Goal: Use online tool/utility: Utilize a website feature to perform a specific function

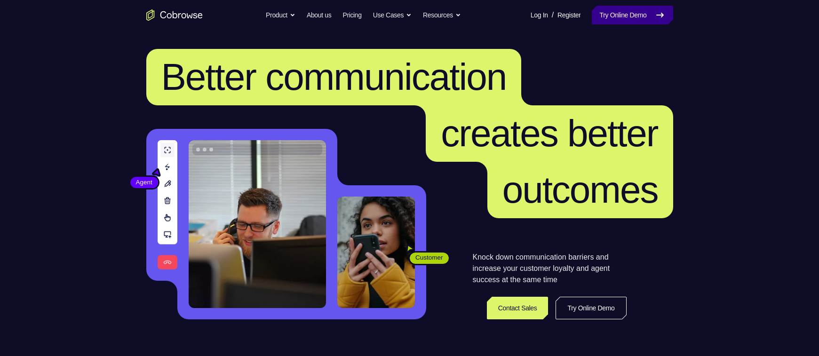
click at [641, 19] on link "Try Online Demo" at bounding box center [632, 15] width 81 height 19
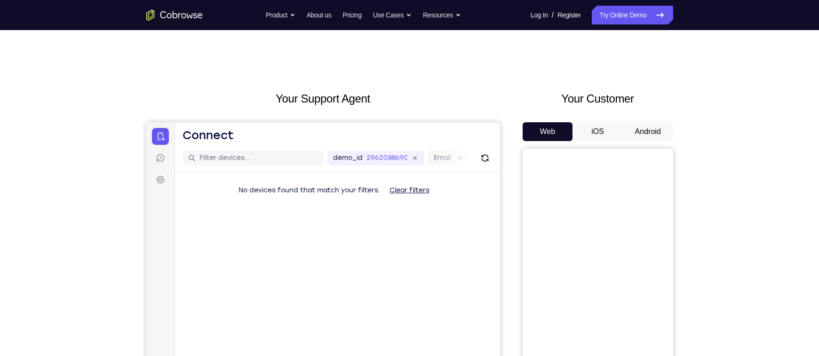
click at [648, 130] on button "Android" at bounding box center [648, 131] width 50 height 19
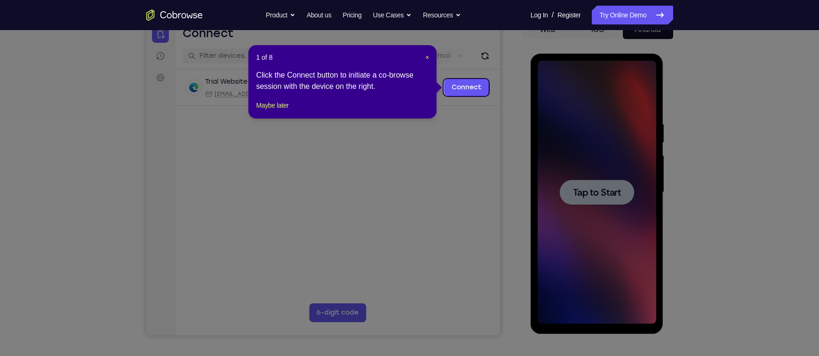
click at [521, 220] on icon at bounding box center [414, 178] width 828 height 356
click at [473, 87] on link "Connect" at bounding box center [466, 87] width 45 height 17
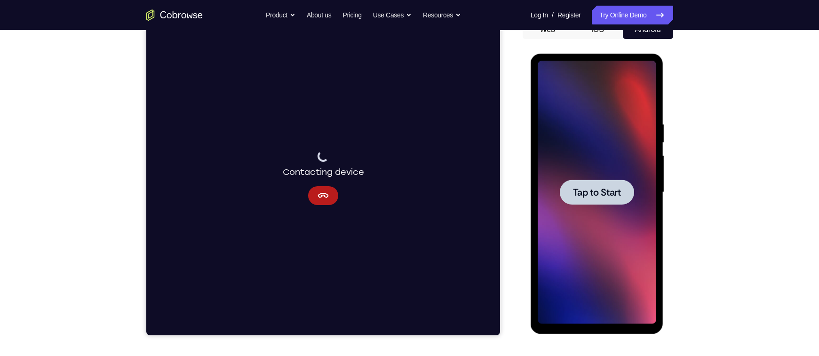
click at [584, 190] on span "Tap to Start" at bounding box center [597, 192] width 48 height 9
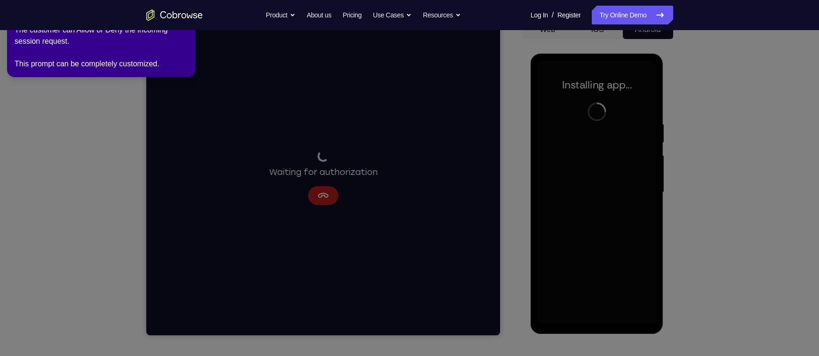
click at [322, 219] on icon at bounding box center [412, 176] width 832 height 360
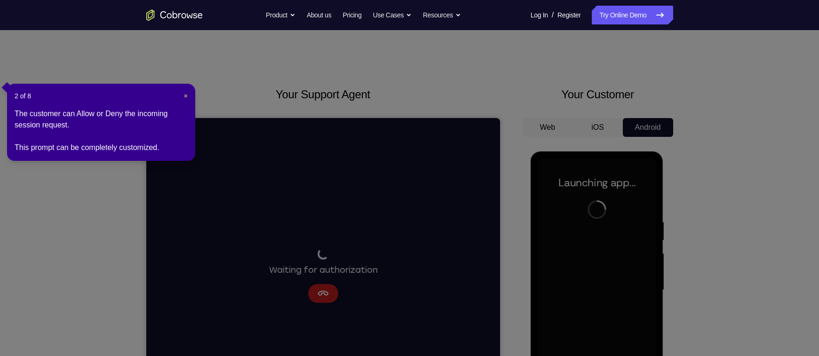
scroll to position [95, 0]
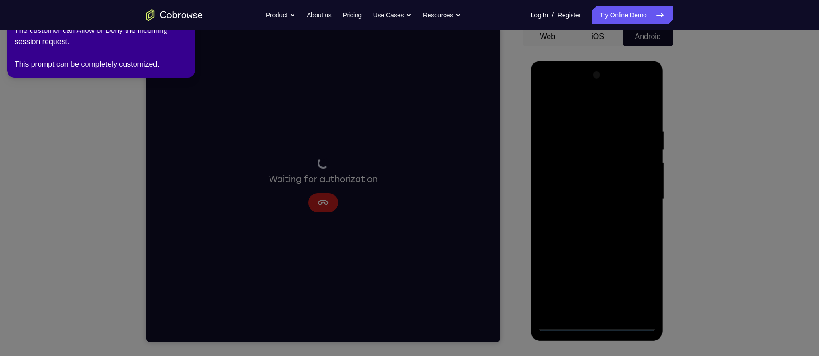
click at [114, 119] on icon at bounding box center [412, 176] width 832 height 360
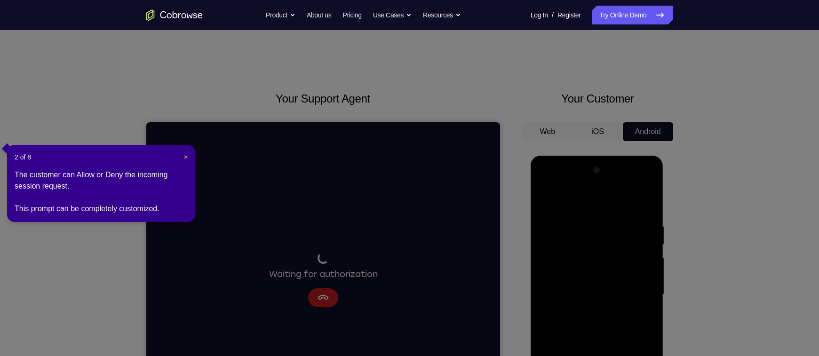
scroll to position [152, 0]
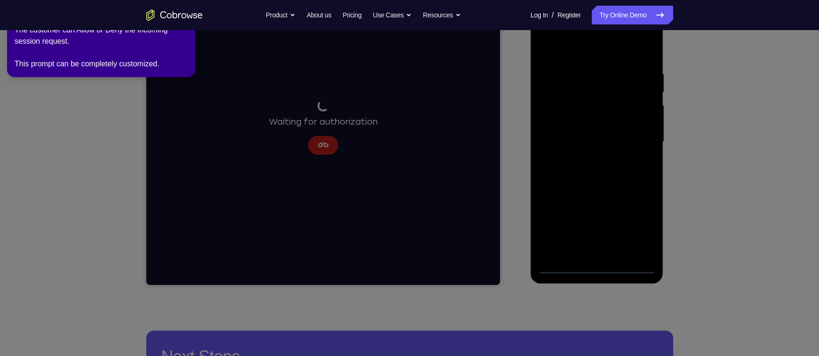
click at [594, 267] on icon at bounding box center [412, 176] width 832 height 360
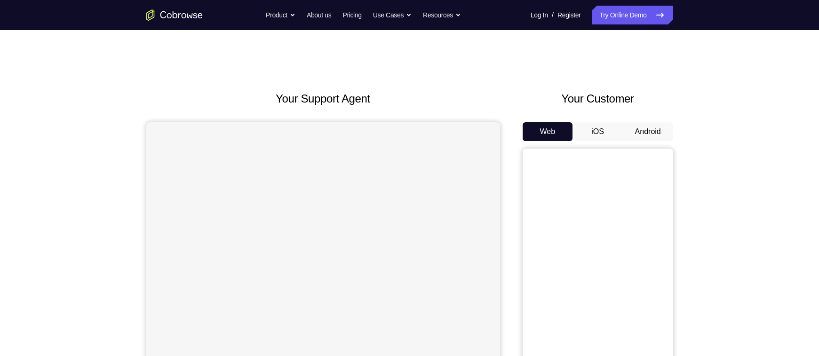
click at [658, 130] on button "Android" at bounding box center [648, 131] width 50 height 19
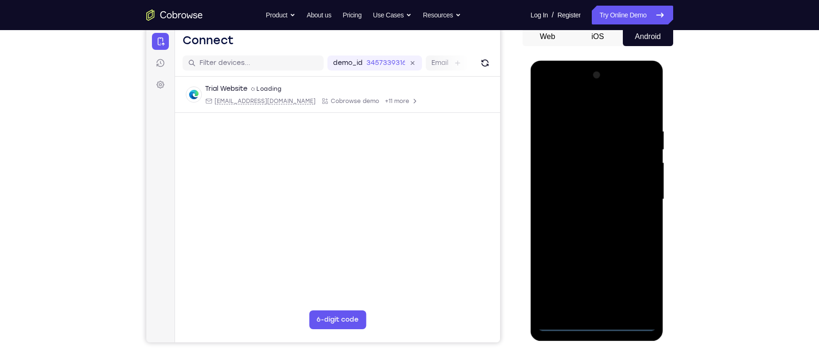
scroll to position [96, 0]
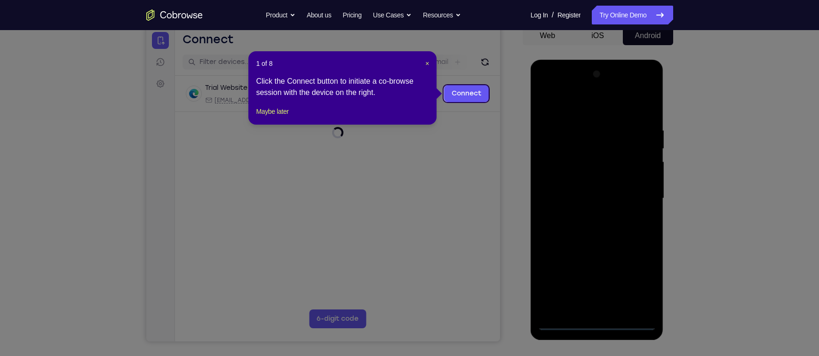
click at [597, 322] on icon at bounding box center [414, 178] width 828 height 356
click at [425, 64] on span "×" at bounding box center [427, 64] width 4 height 8
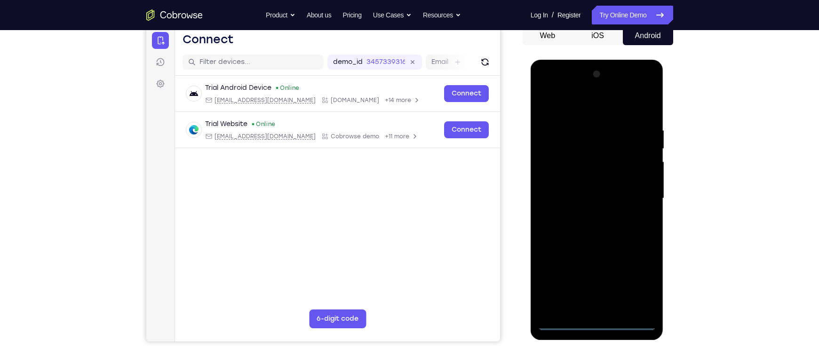
click at [591, 318] on div at bounding box center [597, 198] width 119 height 263
click at [603, 324] on div at bounding box center [597, 198] width 119 height 263
click at [635, 275] on div at bounding box center [597, 198] width 119 height 263
click at [564, 89] on div at bounding box center [597, 198] width 119 height 263
click at [639, 198] on div at bounding box center [597, 198] width 119 height 263
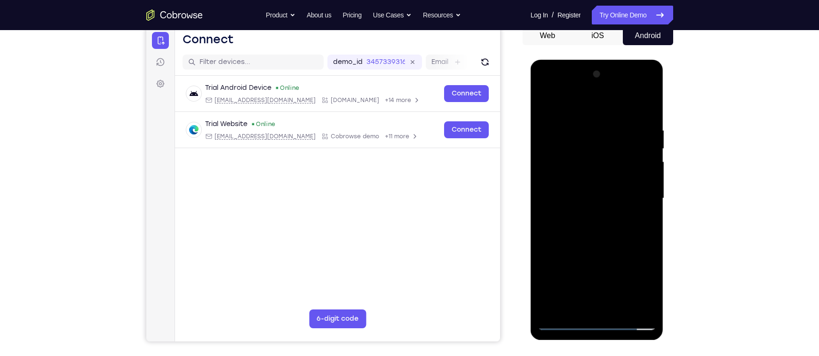
drag, startPoint x: 591, startPoint y: 216, endPoint x: 1204, endPoint y: 283, distance: 616.9
click at [591, 216] on div at bounding box center [597, 198] width 119 height 263
click at [611, 190] on div at bounding box center [597, 198] width 119 height 263
click at [587, 208] on div at bounding box center [597, 198] width 119 height 263
click at [578, 204] on div at bounding box center [597, 198] width 119 height 263
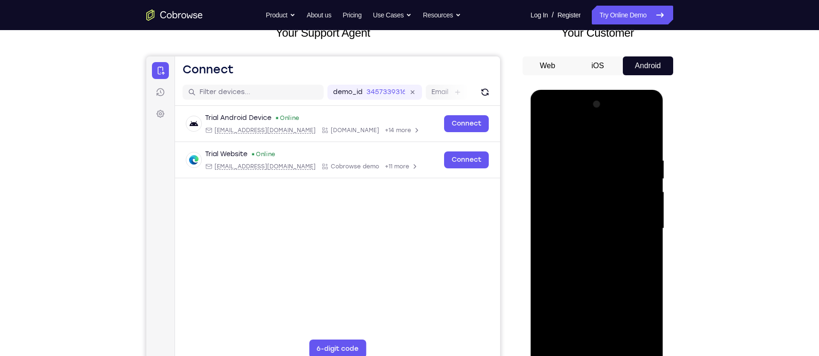
scroll to position [65, 0]
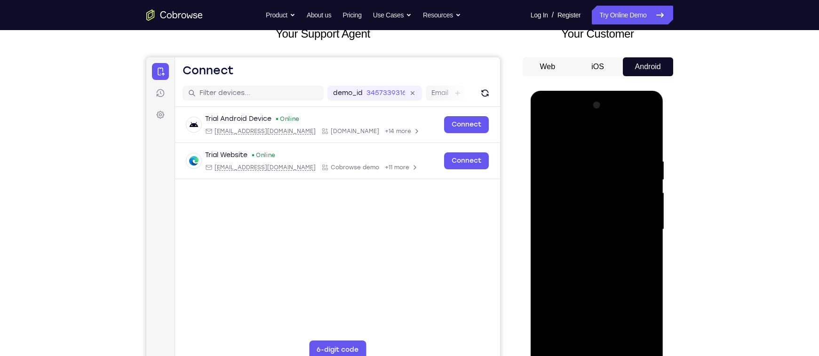
click at [648, 148] on div at bounding box center [597, 229] width 119 height 263
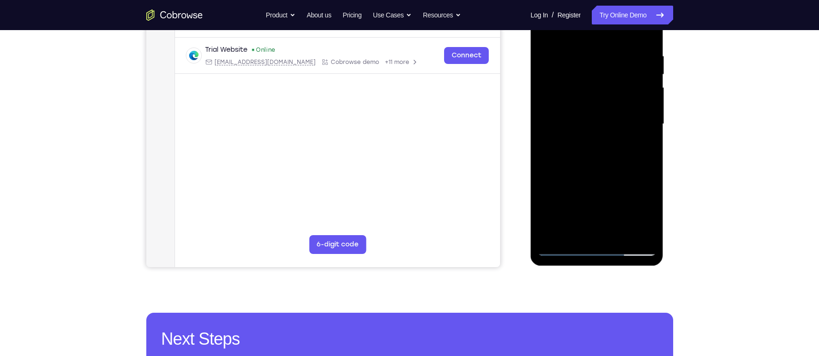
scroll to position [171, 0]
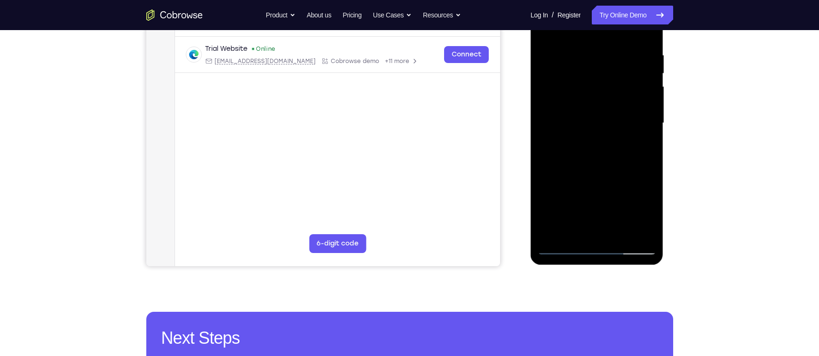
click at [618, 235] on div at bounding box center [597, 123] width 119 height 263
click at [592, 177] on div at bounding box center [597, 123] width 119 height 263
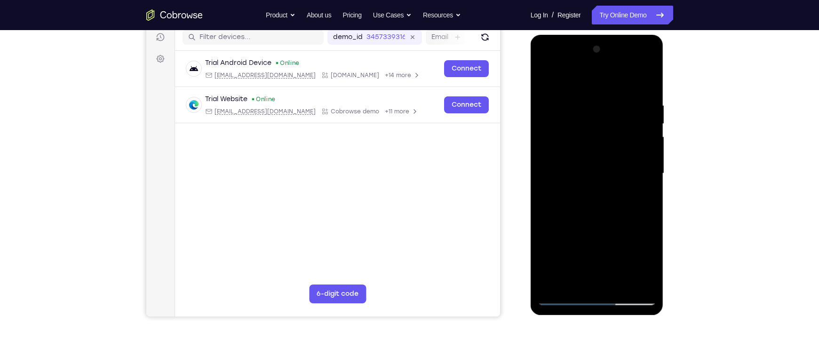
scroll to position [119, 0]
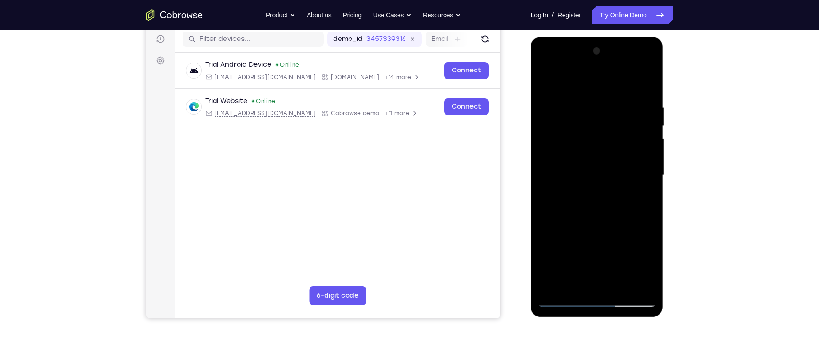
click at [607, 167] on div at bounding box center [597, 175] width 119 height 263
click at [585, 218] on div at bounding box center [597, 175] width 119 height 263
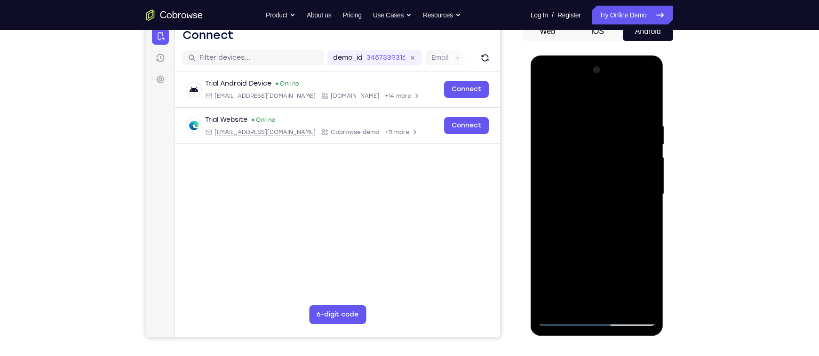
scroll to position [70, 0]
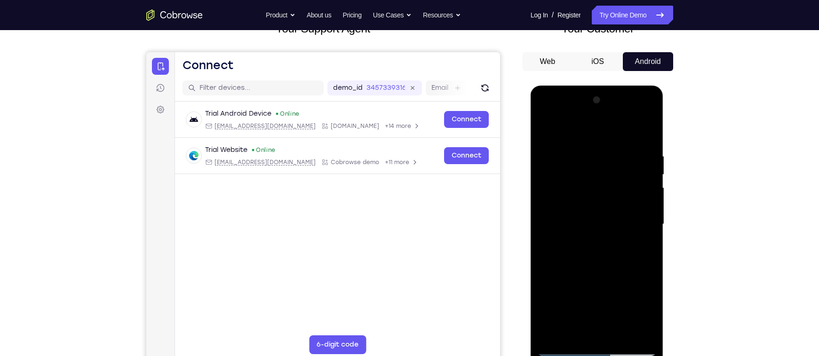
click at [553, 131] on div at bounding box center [597, 224] width 119 height 263
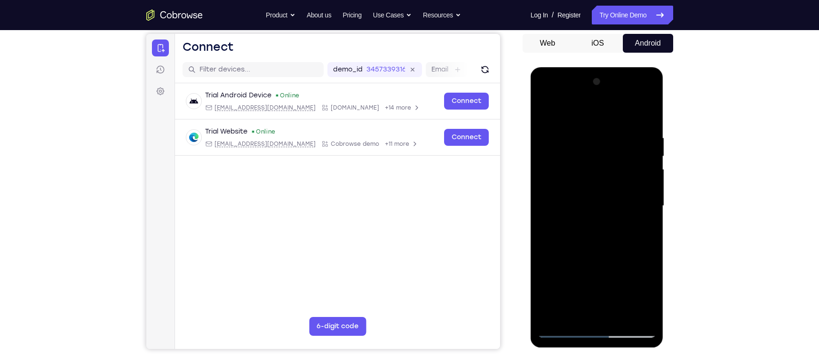
scroll to position [89, 0]
click at [588, 141] on div at bounding box center [597, 205] width 119 height 263
click at [643, 112] on div at bounding box center [597, 205] width 119 height 263
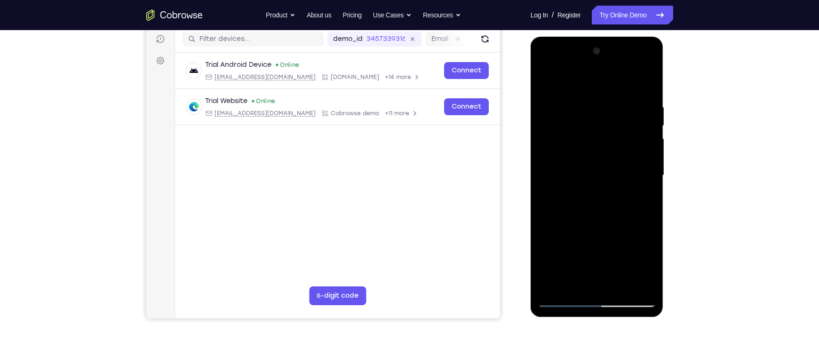
scroll to position [119, 0]
drag, startPoint x: 621, startPoint y: 226, endPoint x: 650, endPoint y: 139, distance: 91.5
click at [650, 139] on div at bounding box center [597, 174] width 119 height 263
drag, startPoint x: 606, startPoint y: 225, endPoint x: 649, endPoint y: 82, distance: 149.3
click at [649, 82] on div at bounding box center [597, 174] width 119 height 263
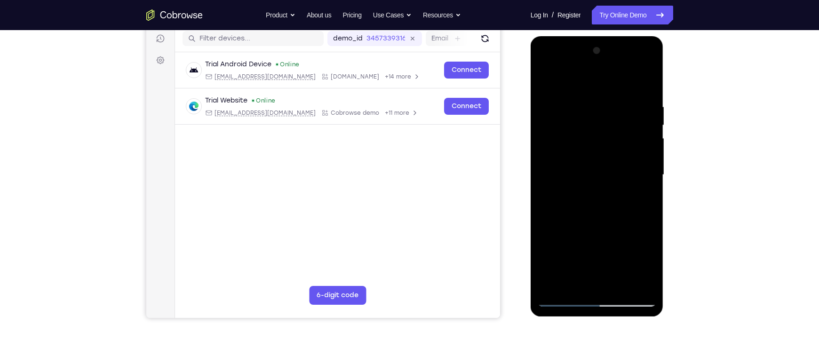
drag, startPoint x: 597, startPoint y: 210, endPoint x: 622, endPoint y: 111, distance: 101.4
click at [622, 111] on div at bounding box center [597, 174] width 119 height 263
drag, startPoint x: 617, startPoint y: 236, endPoint x: 630, endPoint y: 173, distance: 64.0
click at [630, 173] on div at bounding box center [597, 174] width 119 height 263
click at [621, 281] on div at bounding box center [597, 174] width 119 height 263
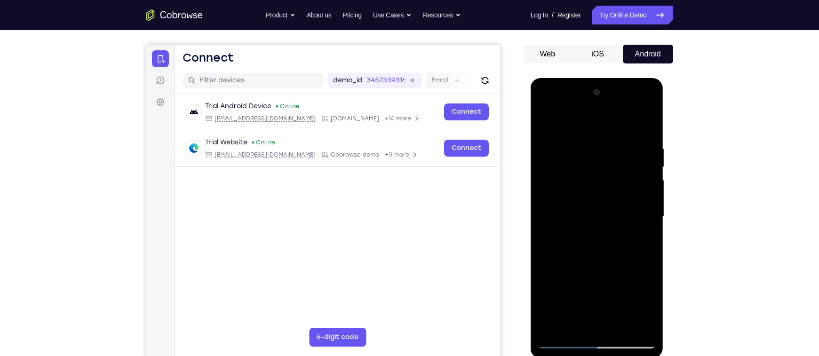
scroll to position [77, 0]
click at [547, 123] on div at bounding box center [597, 217] width 119 height 263
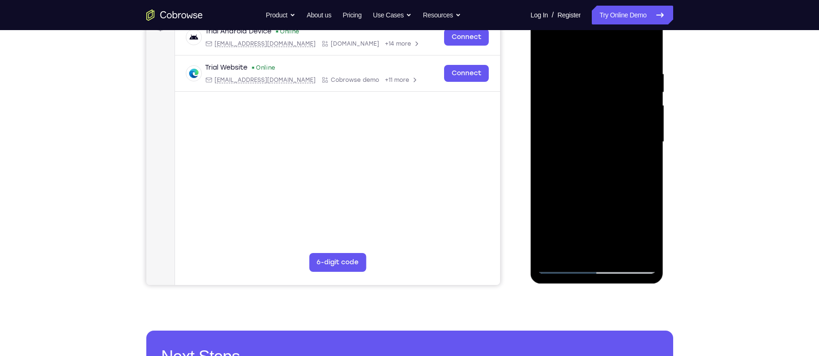
click at [595, 252] on div at bounding box center [597, 141] width 119 height 263
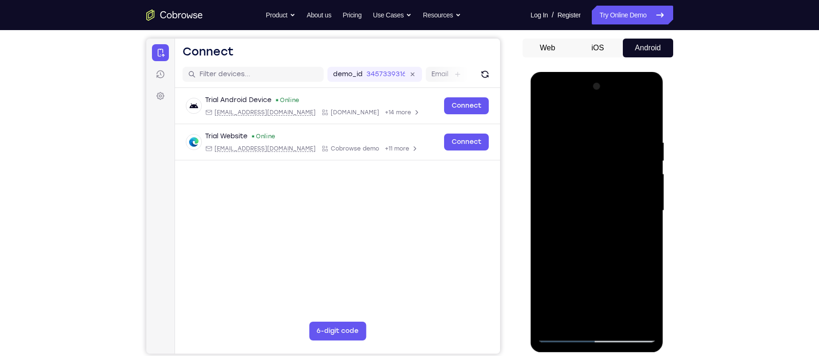
scroll to position [83, 0]
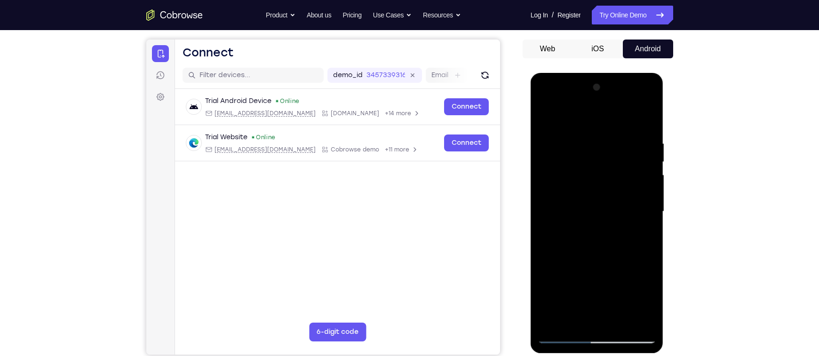
drag, startPoint x: 589, startPoint y: 210, endPoint x: 594, endPoint y: 138, distance: 72.1
click at [594, 138] on div at bounding box center [597, 211] width 119 height 263
drag, startPoint x: 618, startPoint y: 191, endPoint x: 606, endPoint y: 246, distance: 56.8
click at [606, 246] on div at bounding box center [597, 211] width 119 height 263
drag, startPoint x: 606, startPoint y: 246, endPoint x: 615, endPoint y: 73, distance: 173.8
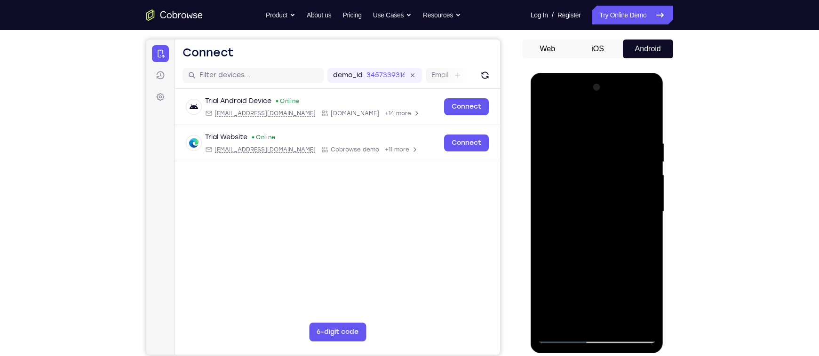
click at [615, 73] on div at bounding box center [597, 213] width 133 height 280
drag, startPoint x: 604, startPoint y: 254, endPoint x: 616, endPoint y: 195, distance: 60.3
click at [616, 195] on div at bounding box center [597, 211] width 119 height 263
drag, startPoint x: 606, startPoint y: 251, endPoint x: 618, endPoint y: 127, distance: 125.2
click at [618, 127] on div at bounding box center [597, 211] width 119 height 263
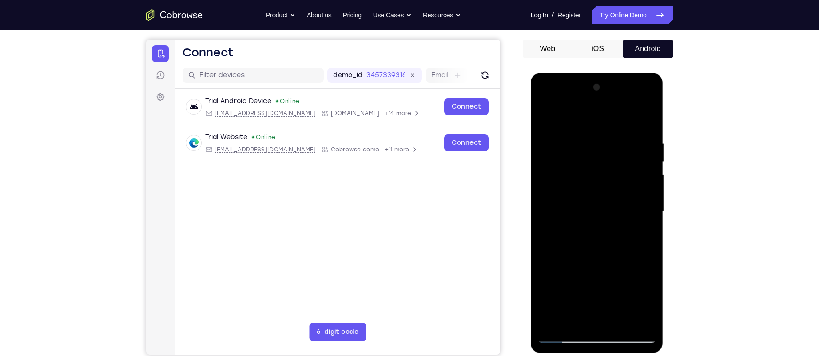
drag, startPoint x: 603, startPoint y: 244, endPoint x: 604, endPoint y: 170, distance: 74.3
click at [604, 170] on div at bounding box center [597, 211] width 119 height 263
drag, startPoint x: 601, startPoint y: 244, endPoint x: 605, endPoint y: 164, distance: 80.1
click at [605, 164] on div at bounding box center [597, 211] width 119 height 263
drag, startPoint x: 602, startPoint y: 238, endPoint x: 612, endPoint y: 120, distance: 118.0
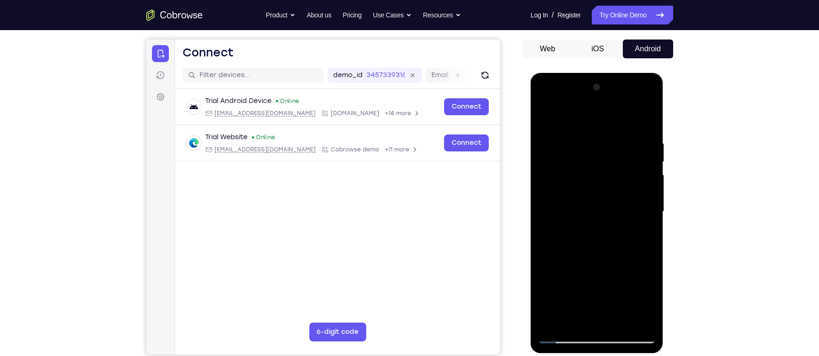
click at [612, 120] on div at bounding box center [597, 211] width 119 height 263
drag, startPoint x: 609, startPoint y: 264, endPoint x: 606, endPoint y: 156, distance: 108.2
click at [606, 156] on div at bounding box center [597, 211] width 119 height 263
drag, startPoint x: 603, startPoint y: 270, endPoint x: 604, endPoint y: 137, distance: 132.2
click at [604, 137] on div at bounding box center [597, 211] width 119 height 263
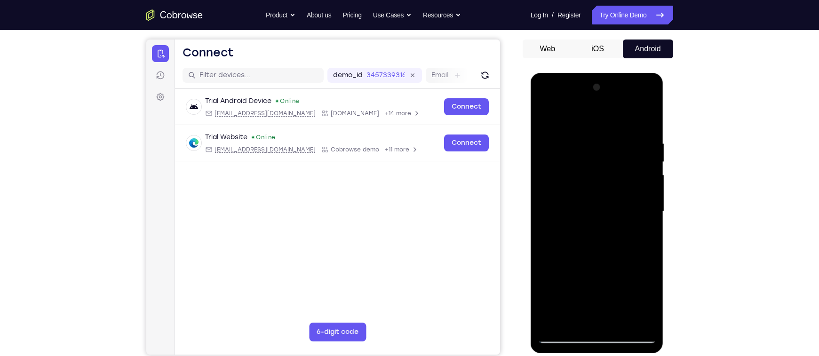
drag, startPoint x: 612, startPoint y: 255, endPoint x: 612, endPoint y: 165, distance: 90.3
click at [612, 165] on div at bounding box center [597, 211] width 119 height 263
drag, startPoint x: 603, startPoint y: 258, endPoint x: 611, endPoint y: 115, distance: 143.3
click at [611, 115] on div at bounding box center [597, 211] width 119 height 263
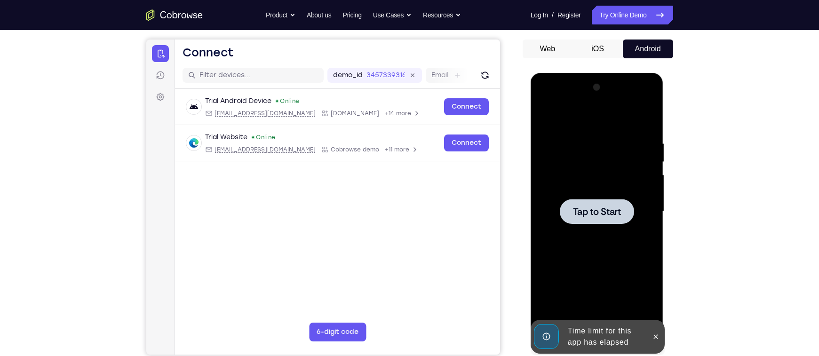
click at [603, 216] on span "Tap to Start" at bounding box center [597, 211] width 48 height 9
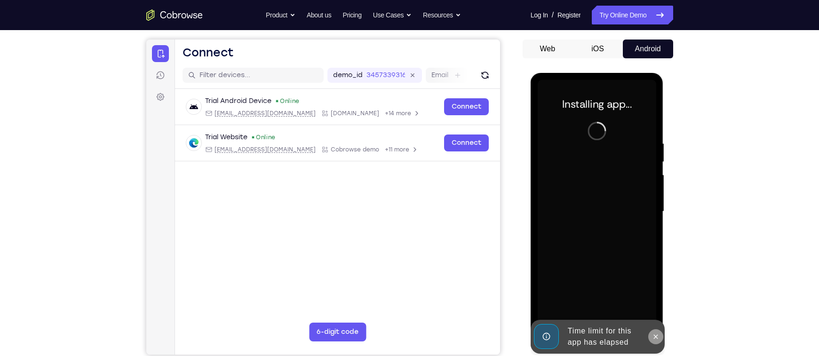
click at [659, 334] on icon at bounding box center [656, 337] width 8 height 8
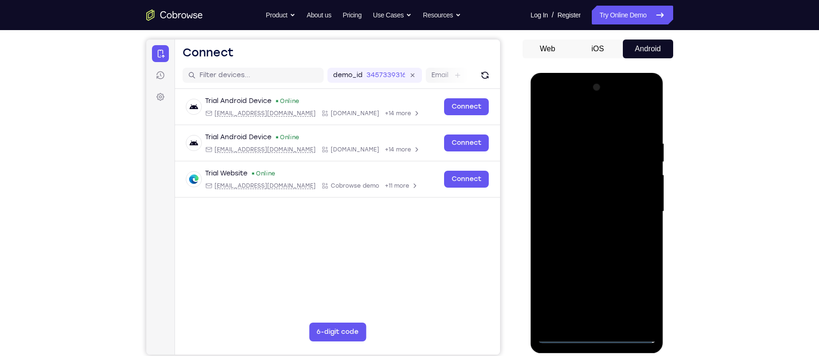
click at [605, 336] on div at bounding box center [597, 211] width 119 height 263
click at [628, 295] on div at bounding box center [597, 211] width 119 height 263
click at [631, 295] on div at bounding box center [597, 211] width 119 height 263
click at [552, 106] on div at bounding box center [597, 211] width 119 height 263
click at [632, 206] on div at bounding box center [597, 211] width 119 height 263
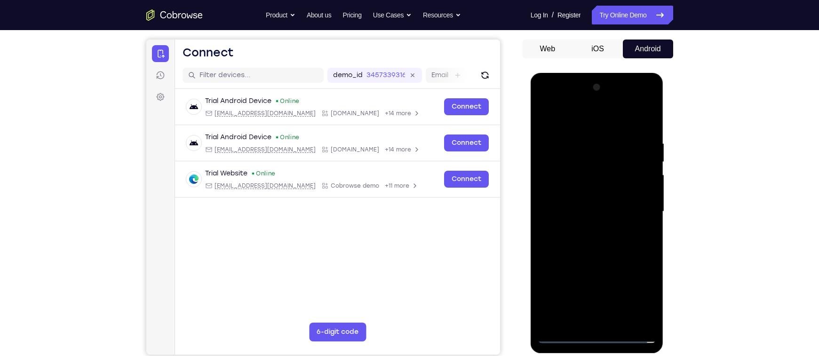
click at [588, 229] on div at bounding box center [597, 211] width 119 height 263
click at [593, 198] on div at bounding box center [597, 211] width 119 height 263
click at [575, 190] on div at bounding box center [597, 211] width 119 height 263
click at [560, 212] on div at bounding box center [597, 211] width 119 height 263
click at [567, 240] on div at bounding box center [597, 211] width 119 height 263
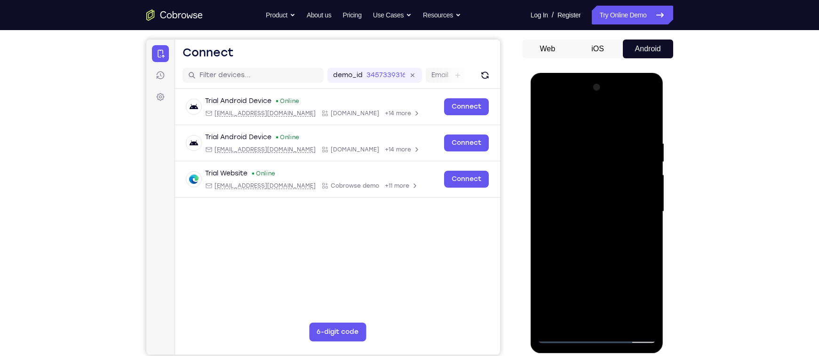
click at [569, 252] on div at bounding box center [597, 211] width 119 height 263
click at [596, 324] on div at bounding box center [597, 211] width 119 height 263
drag, startPoint x: 608, startPoint y: 208, endPoint x: 587, endPoint y: 117, distance: 93.8
click at [587, 117] on div at bounding box center [597, 211] width 119 height 263
drag, startPoint x: 601, startPoint y: 216, endPoint x: 596, endPoint y: 24, distance: 192.0
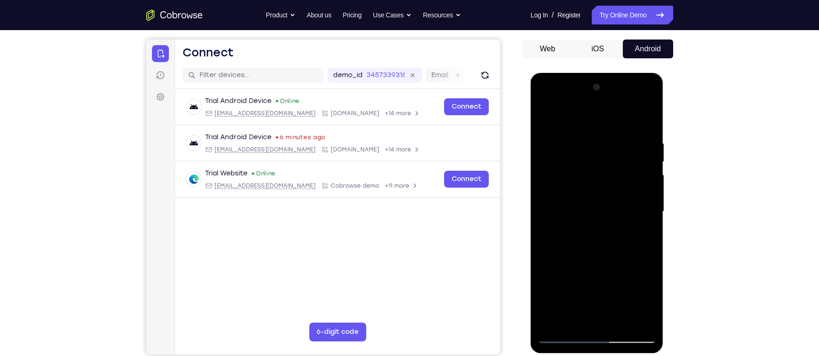
click at [596, 73] on html "Online web based iOS Simulators and Android Emulators. Run iPhone, iPad, Mobile…" at bounding box center [598, 214] width 134 height 282
drag, startPoint x: 590, startPoint y: 255, endPoint x: 561, endPoint y: 108, distance: 149.7
click at [561, 108] on div at bounding box center [597, 211] width 119 height 263
drag, startPoint x: 603, startPoint y: 239, endPoint x: 585, endPoint y: 94, distance: 146.0
click at [585, 94] on div at bounding box center [597, 211] width 119 height 263
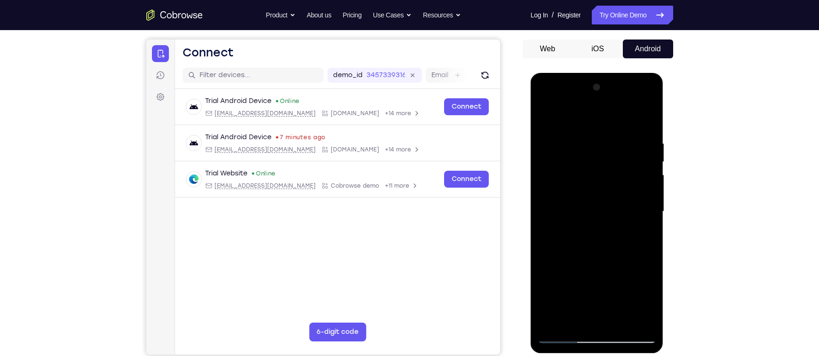
drag, startPoint x: 591, startPoint y: 228, endPoint x: 608, endPoint y: 119, distance: 110.0
click at [608, 119] on div at bounding box center [597, 211] width 119 height 263
drag, startPoint x: 620, startPoint y: 245, endPoint x: 621, endPoint y: 164, distance: 80.9
click at [621, 164] on div at bounding box center [597, 211] width 119 height 263
drag, startPoint x: 594, startPoint y: 238, endPoint x: 595, endPoint y: 141, distance: 96.9
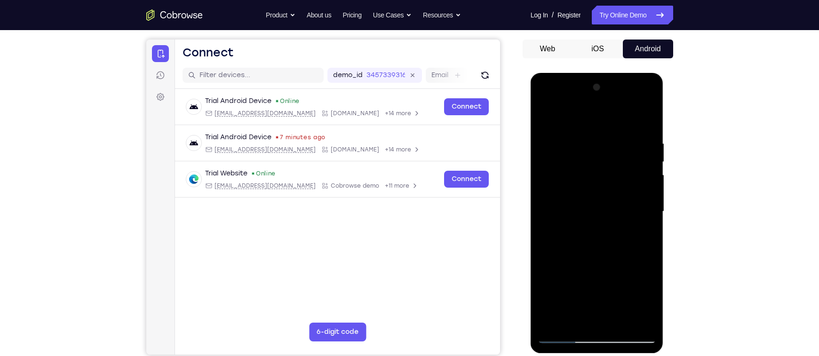
click at [595, 141] on div at bounding box center [597, 211] width 119 height 263
drag, startPoint x: 598, startPoint y: 222, endPoint x: 591, endPoint y: 83, distance: 139.4
click at [591, 83] on div at bounding box center [597, 211] width 119 height 263
drag, startPoint x: 609, startPoint y: 251, endPoint x: 612, endPoint y: 130, distance: 120.5
click at [612, 130] on div at bounding box center [597, 211] width 119 height 263
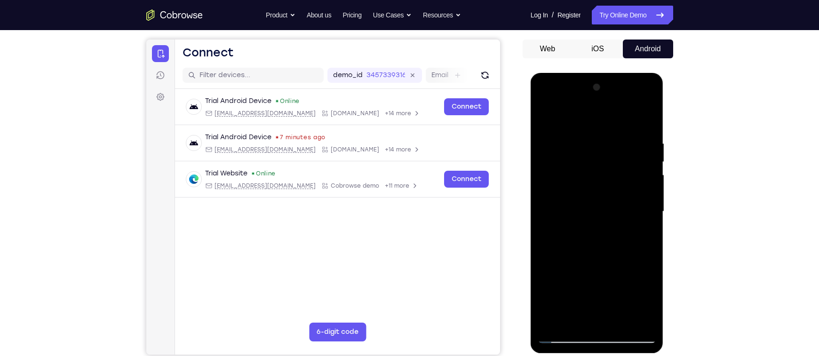
drag, startPoint x: 633, startPoint y: 280, endPoint x: 629, endPoint y: 158, distance: 121.9
click at [629, 158] on div at bounding box center [597, 211] width 119 height 263
drag, startPoint x: 620, startPoint y: 152, endPoint x: 616, endPoint y: 227, distance: 74.4
click at [616, 227] on div at bounding box center [597, 211] width 119 height 263
drag, startPoint x: 600, startPoint y: 135, endPoint x: 618, endPoint y: 264, distance: 130.6
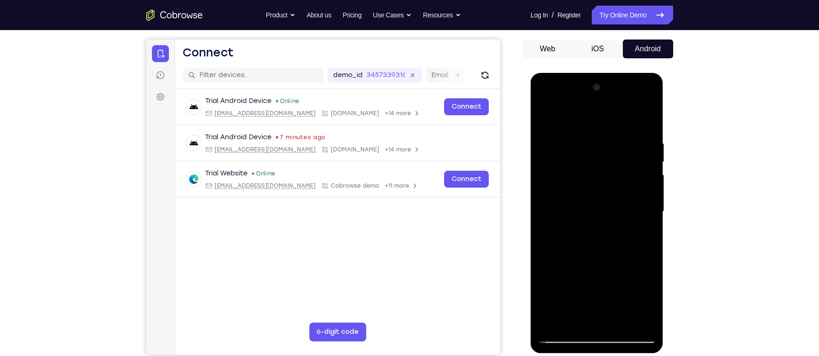
click at [618, 264] on div at bounding box center [597, 211] width 119 height 263
click at [652, 271] on div at bounding box center [597, 211] width 119 height 263
click at [560, 251] on div at bounding box center [597, 211] width 119 height 263
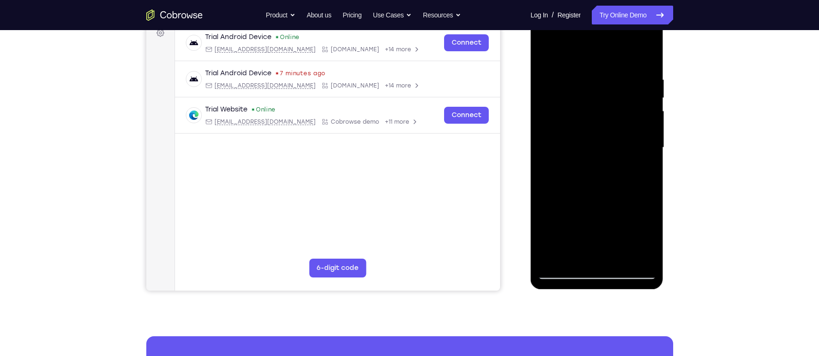
scroll to position [148, 0]
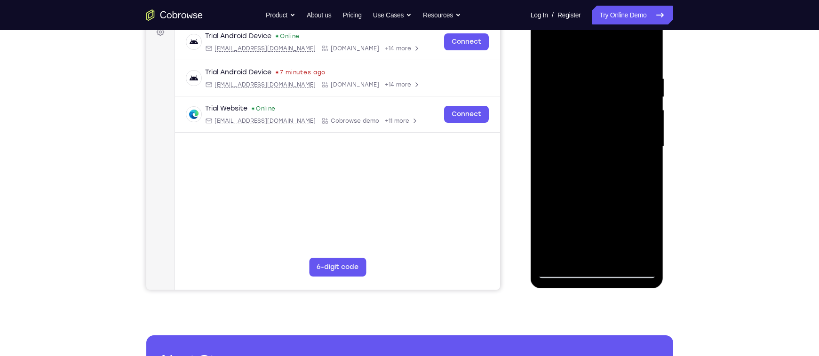
click at [635, 249] on div at bounding box center [597, 146] width 119 height 263
click at [553, 261] on div at bounding box center [597, 146] width 119 height 263
